Goal: Task Accomplishment & Management: Complete application form

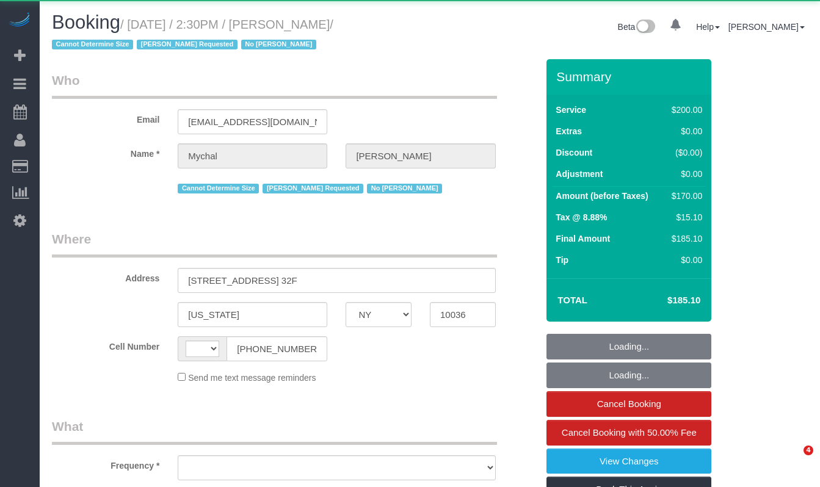
select select "NY"
select select "string:[GEOGRAPHIC_DATA]"
select select "object:725"
select select "150"
select select "number:89"
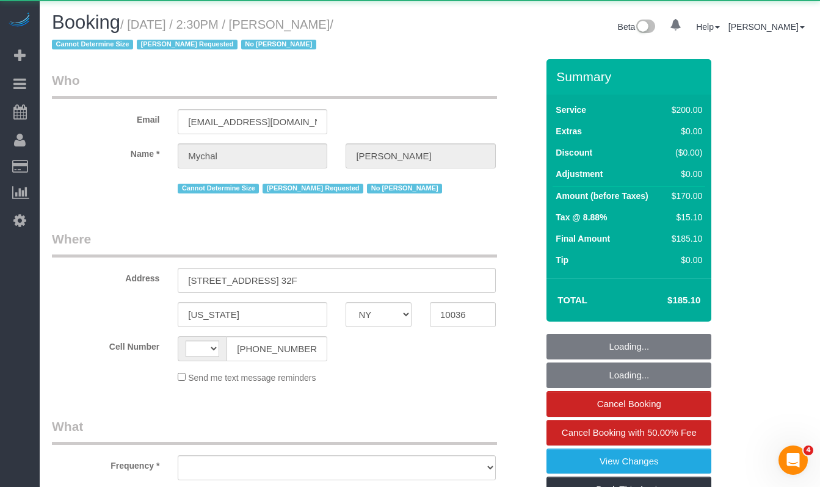
select select "number:90"
select select "number:15"
select select "number:6"
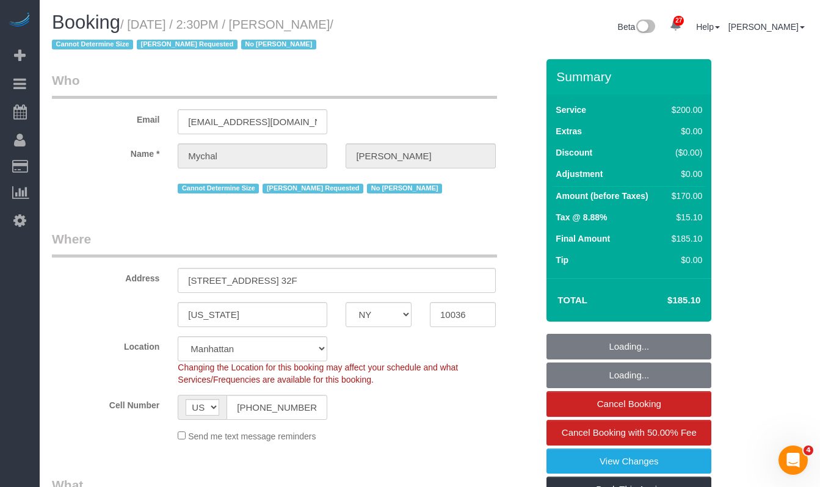
select select "string:stripe-pm_1QNOml4VGloSiKo7OWaUSh00"
select select "object:1506"
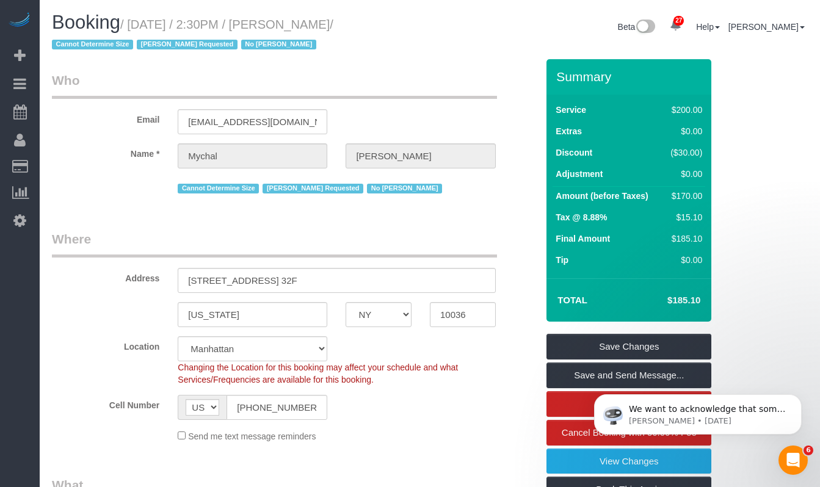
drag, startPoint x: 401, startPoint y: 25, endPoint x: 147, endPoint y: 24, distance: 253.9
click at [147, 24] on small "/ [DATE] / 2:30PM / [PERSON_NAME] / Cannot Determine Size [PERSON_NAME] Request…" at bounding box center [192, 35] width 281 height 34
click at [220, 48] on span "[PERSON_NAME] Requested" at bounding box center [187, 45] width 101 height 10
drag, startPoint x: 137, startPoint y: 26, endPoint x: 410, endPoint y: 28, distance: 272.3
click at [333, 27] on small "/ [DATE] / 2:30PM / [PERSON_NAME] / Cannot Determine Size [PERSON_NAME] Request…" at bounding box center [192, 35] width 281 height 34
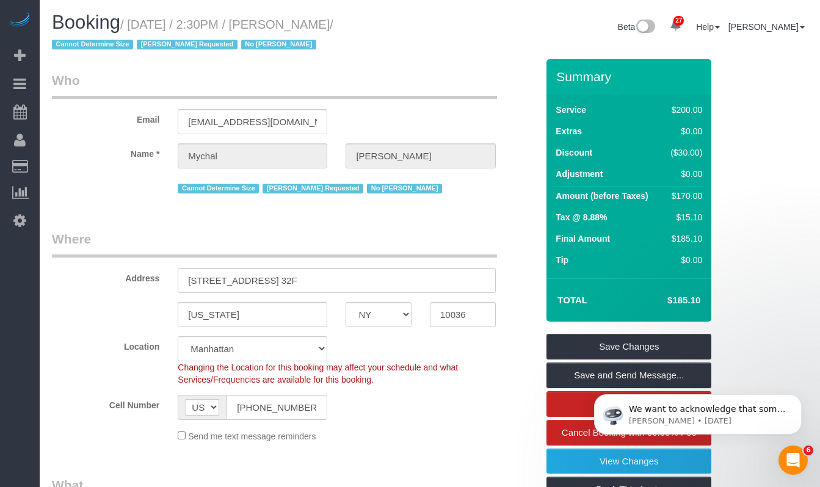
copy small "[DATE] / 2:30PM / [PERSON_NAME] /"
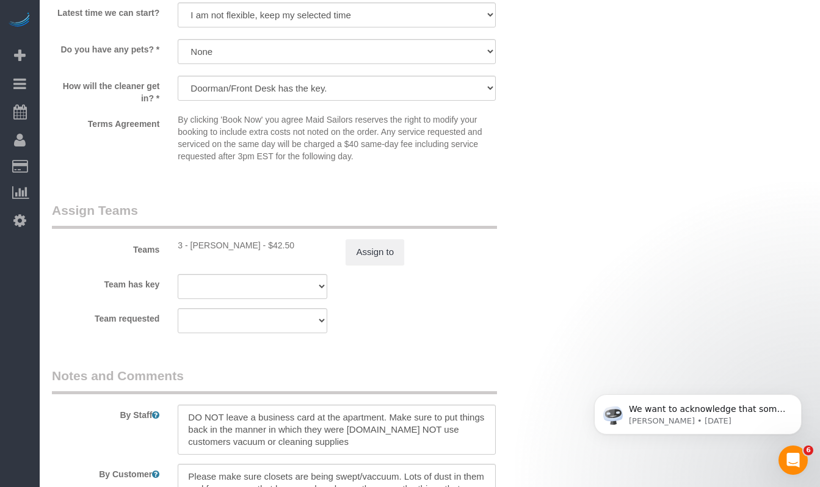
scroll to position [1326, 0]
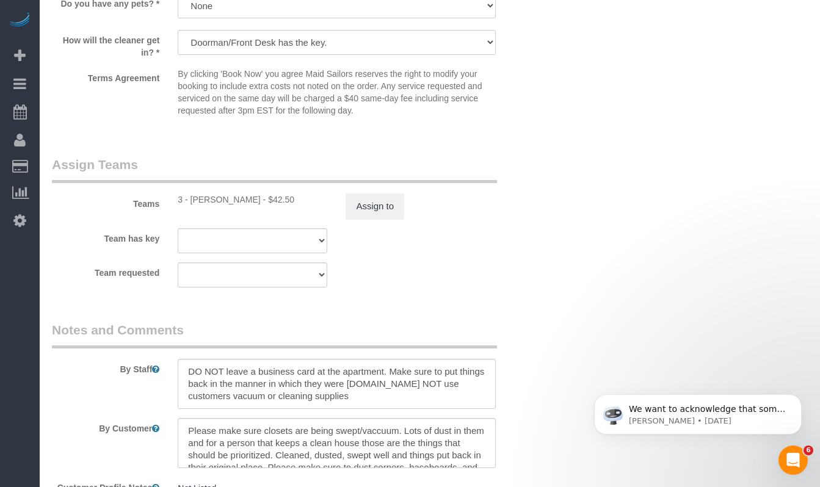
drag, startPoint x: 256, startPoint y: 200, endPoint x: 657, endPoint y: 287, distance: 409.8
click at [190, 200] on div "3 - [PERSON_NAME] - $42.50" at bounding box center [253, 200] width 150 height 12
copy div "[PERSON_NAME]"
click at [140, 109] on div "Terms Agreement By clicking 'Book Now' you agree Maid Sailors reserves the righ…" at bounding box center [295, 95] width 504 height 54
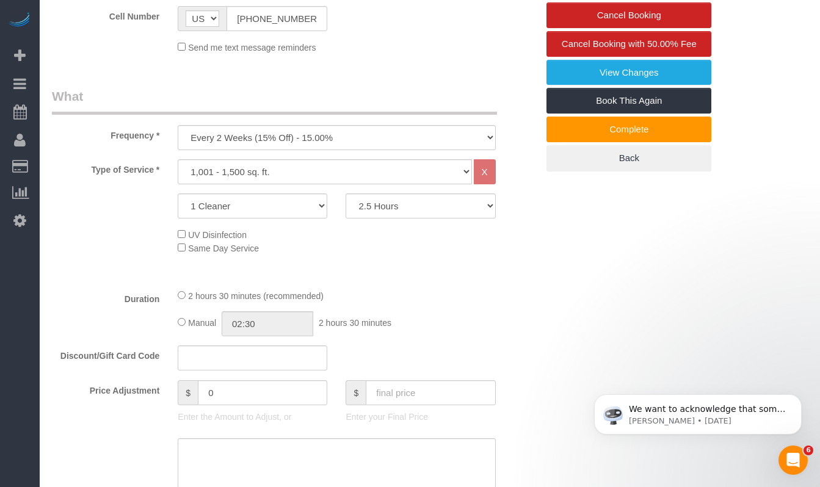
scroll to position [255, 0]
